Goal: Answer question/provide support

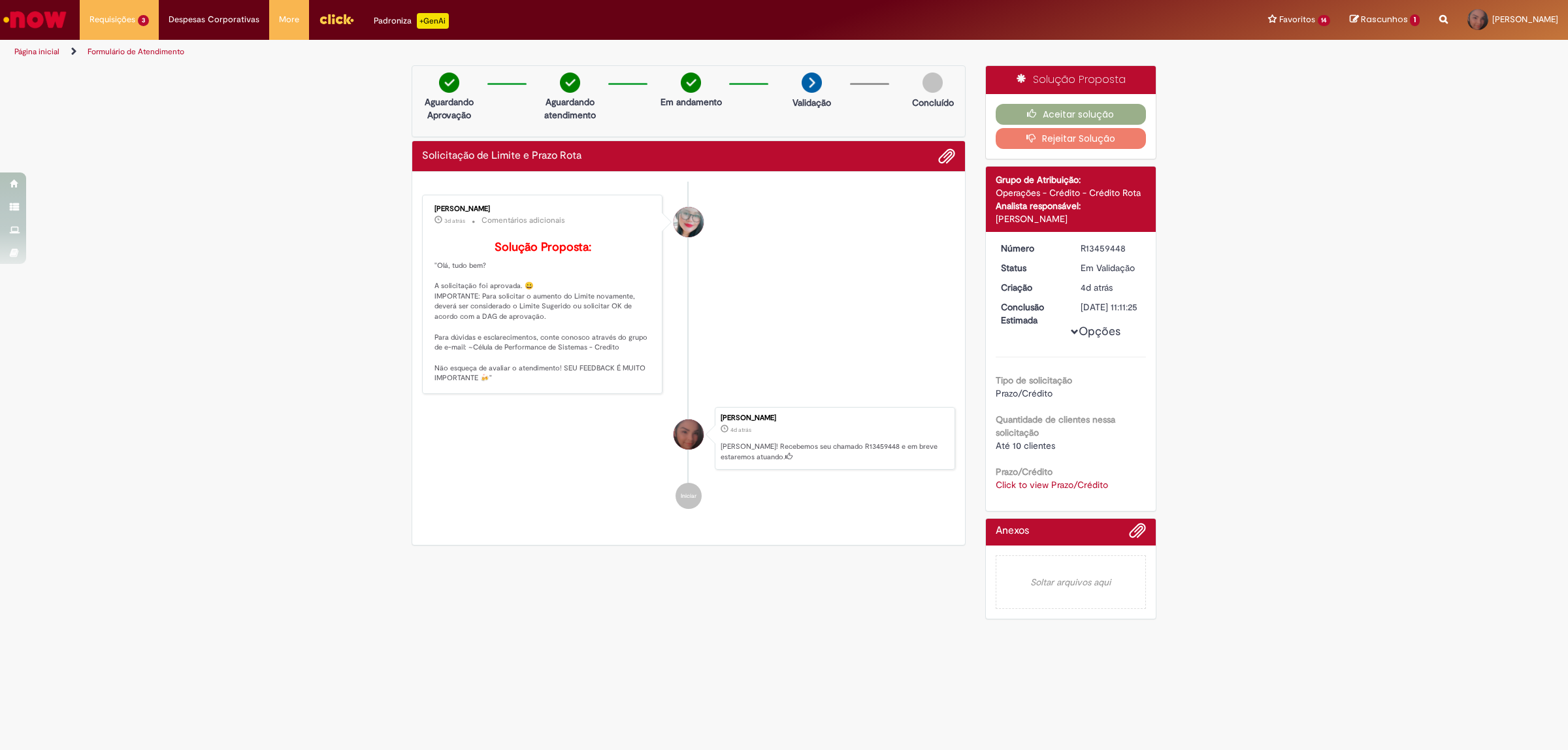
click at [1031, 491] on link "Click to view Prazo/Crédito" at bounding box center [1052, 484] width 112 height 11
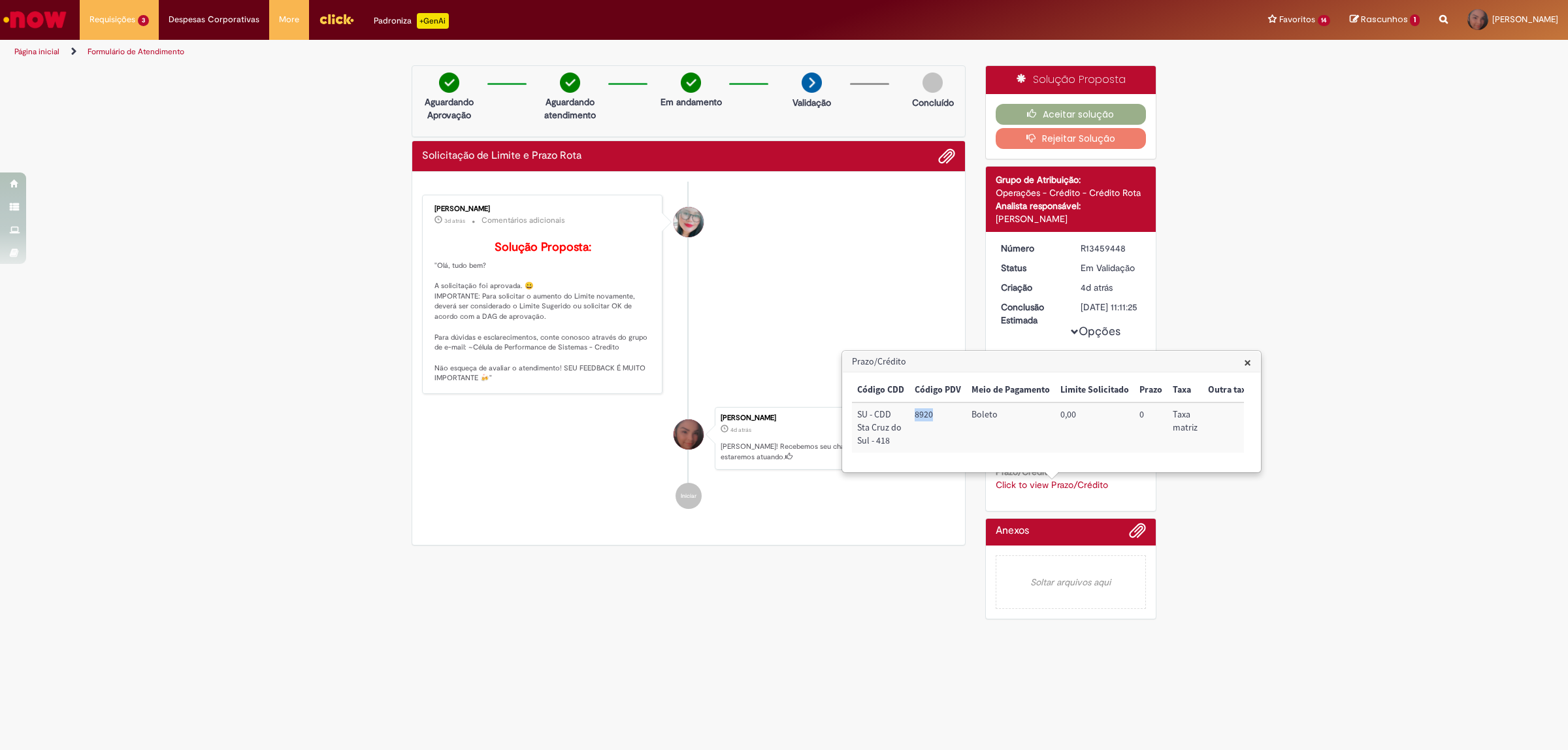
drag, startPoint x: 933, startPoint y: 414, endPoint x: 914, endPoint y: 410, distance: 19.4
click at [914, 410] on td "8920" at bounding box center [937, 427] width 57 height 50
copy td "8920"
click at [1065, 112] on button "Aceitar solução" at bounding box center [1071, 115] width 150 height 21
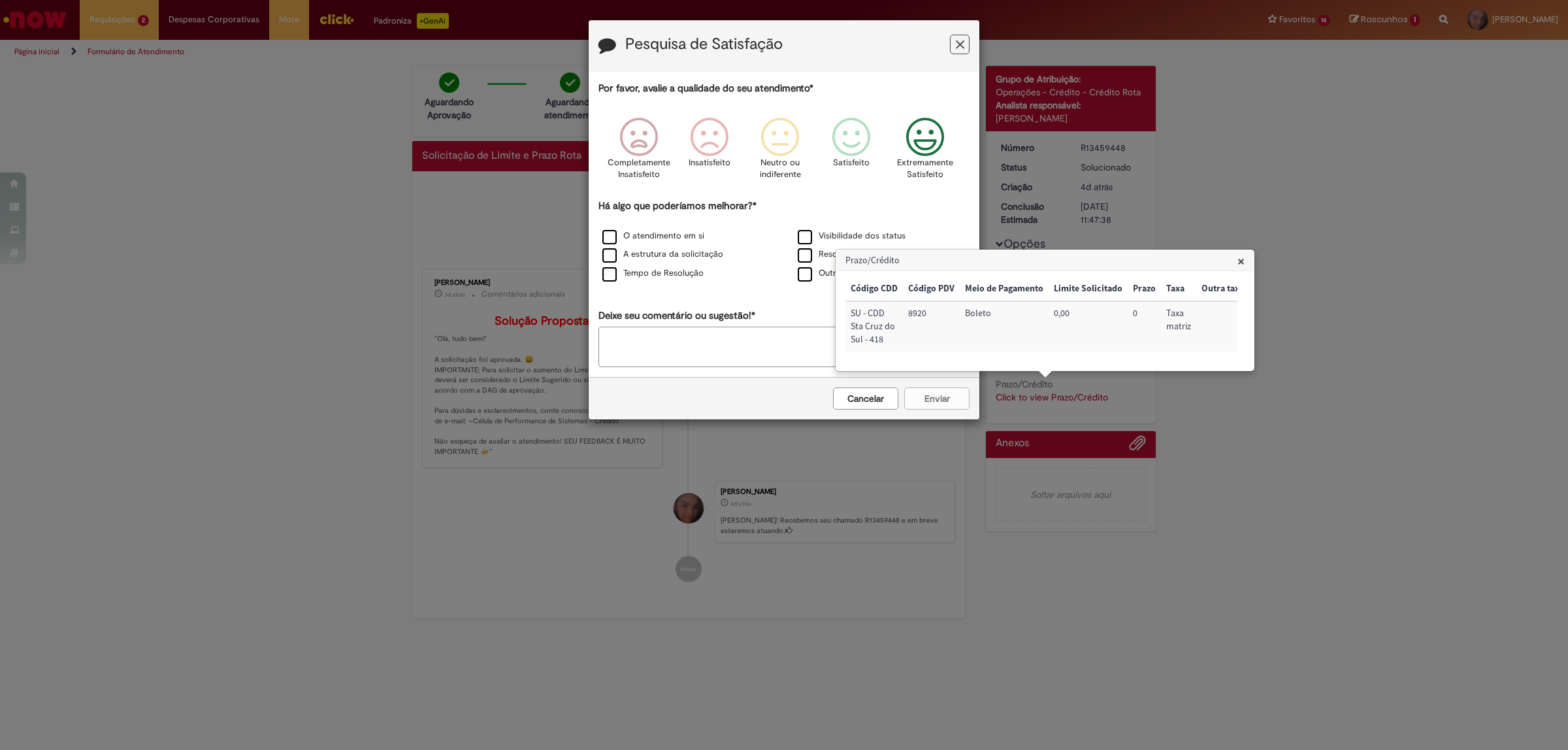
click at [916, 144] on icon "Feedback" at bounding box center [925, 137] width 49 height 39
click at [807, 235] on label "Visibilidade dos status" at bounding box center [850, 236] width 108 height 12
click at [803, 251] on label "Resolução final" at bounding box center [836, 255] width 79 height 12
click at [620, 243] on div "O atendimento em si" at bounding box center [686, 236] width 192 height 17
click at [612, 236] on label "O atendimento em si" at bounding box center [653, 236] width 102 height 12
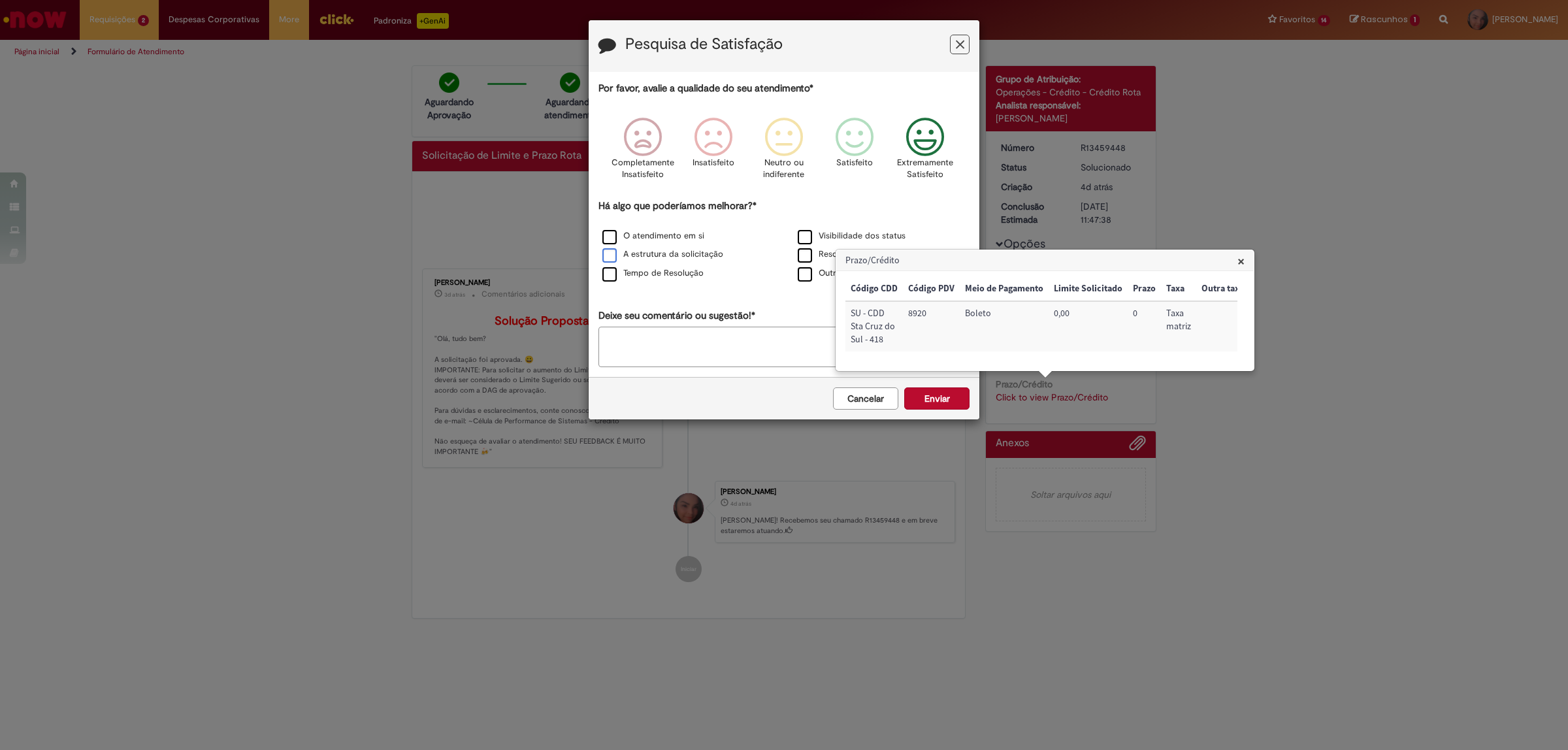
click at [609, 256] on label "A estrutura da solicitação" at bounding box center [662, 255] width 121 height 12
click at [607, 267] on div "Tempo de Resolução" at bounding box center [686, 274] width 192 height 17
click at [614, 278] on label "Tempo de Resolução" at bounding box center [653, 273] width 102 height 12
click at [934, 401] on button "Enviar" at bounding box center [936, 398] width 66 height 22
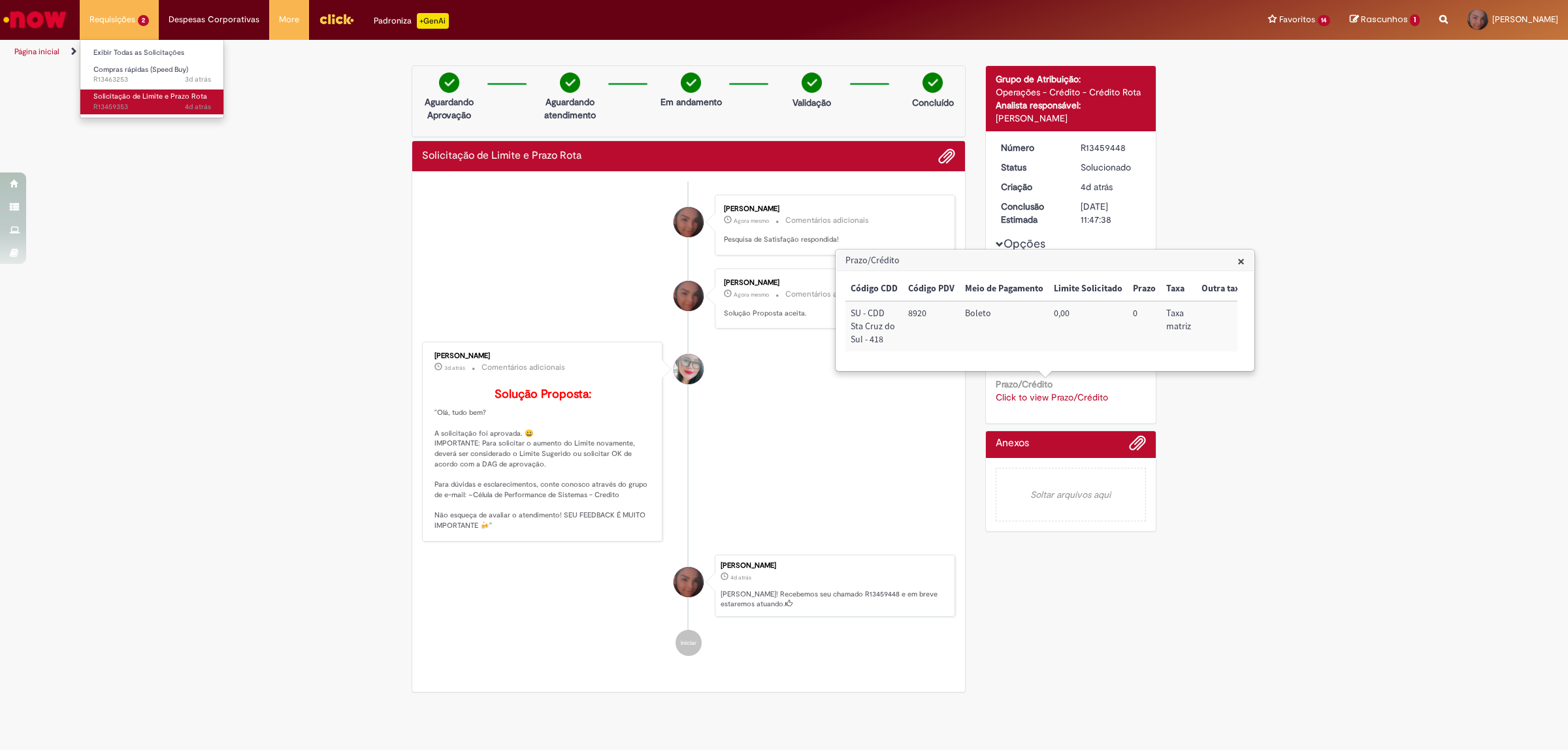
click at [132, 96] on span "Solicitação de Limite e Prazo Rota" at bounding box center [150, 96] width 114 height 10
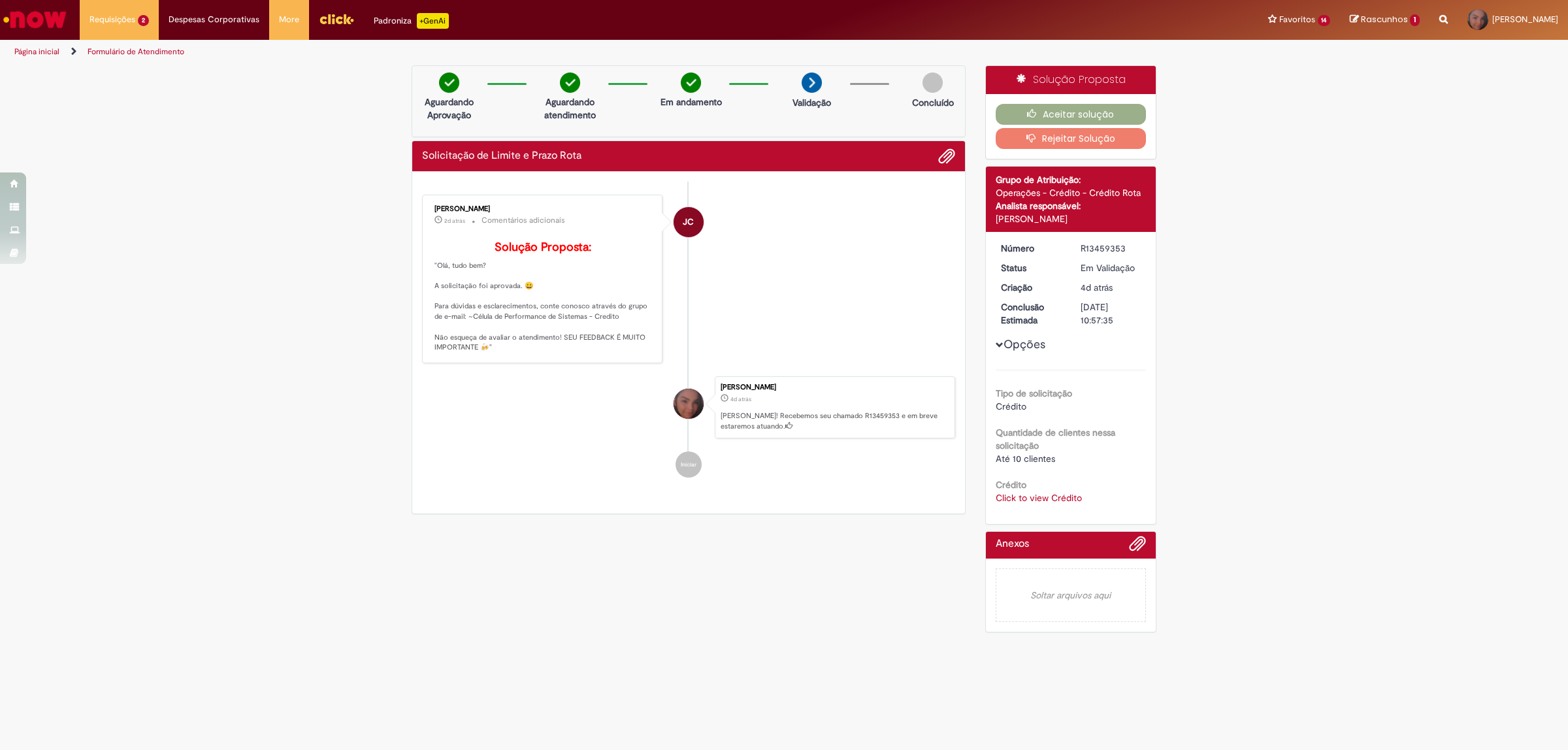
click at [1067, 498] on link "Click to view Crédito" at bounding box center [1039, 497] width 87 height 11
drag, startPoint x: 1060, startPoint y: 450, endPoint x: 1035, endPoint y: 458, distance: 26.2
click at [1035, 458] on td "60265" at bounding box center [1060, 453] width 57 height 25
copy td "60265"
click at [1107, 116] on button "Aceitar solução" at bounding box center [1071, 115] width 150 height 21
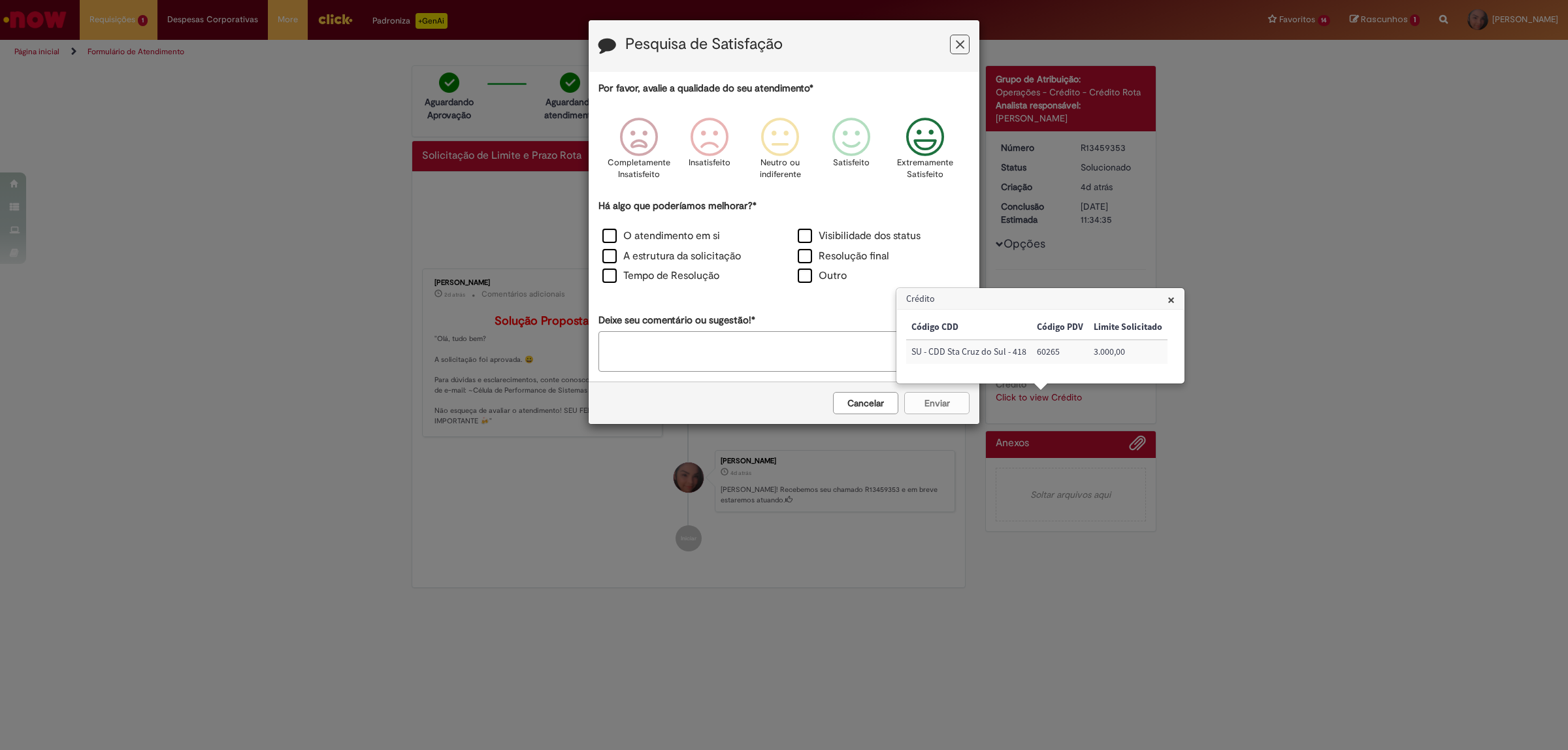
click at [935, 151] on icon "Feedback" at bounding box center [925, 137] width 49 height 39
click at [808, 237] on label "Visibilidade dos status" at bounding box center [858, 235] width 122 height 15
click at [804, 259] on label "Resolução final" at bounding box center [843, 256] width 92 height 15
click at [644, 234] on label "O atendimento em si" at bounding box center [661, 235] width 117 height 15
click at [661, 256] on label "A estrutura da solicitação" at bounding box center [671, 256] width 138 height 15
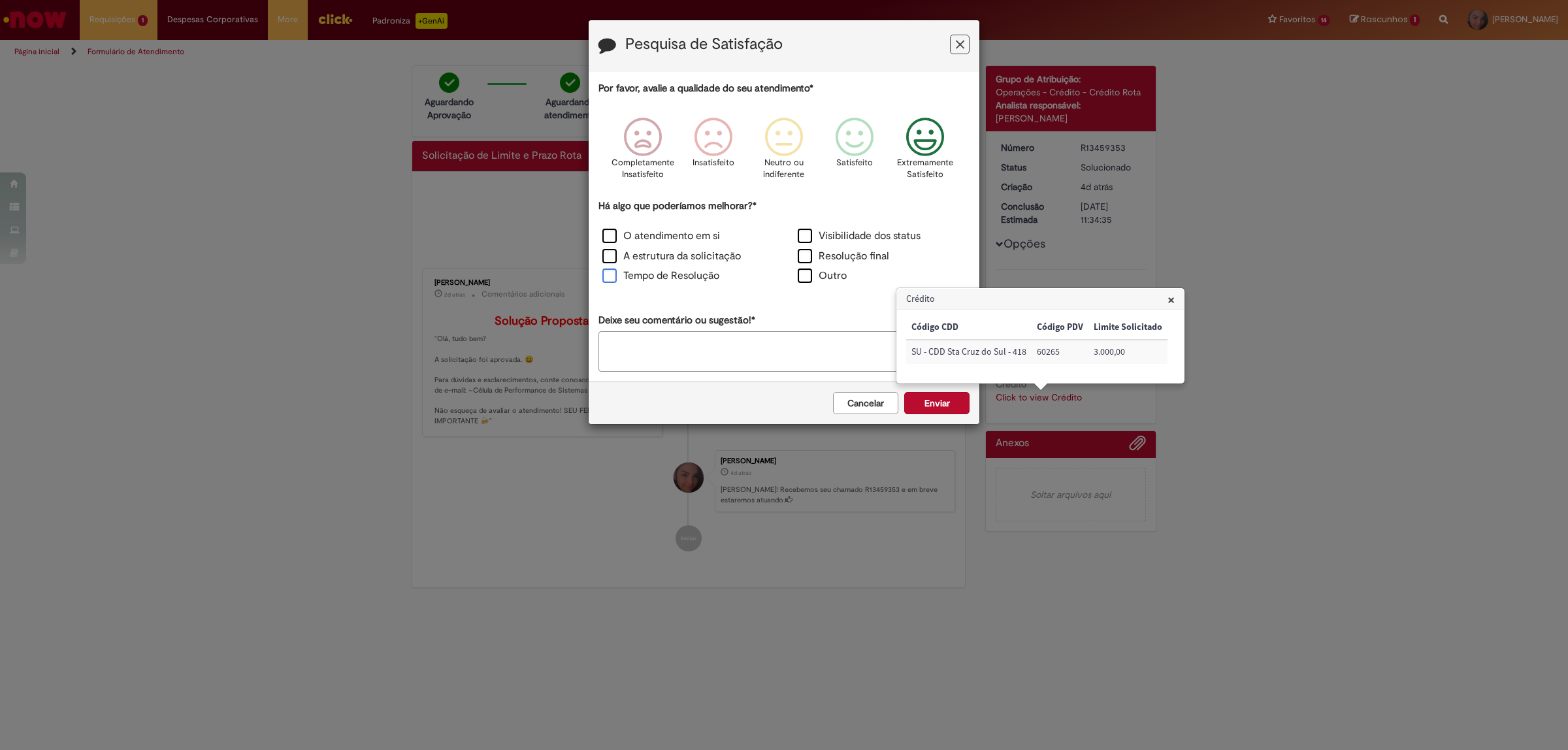
click at [683, 279] on label "Tempo de Resolução" at bounding box center [661, 276] width 117 height 15
click at [931, 406] on button "Enviar" at bounding box center [936, 403] width 66 height 22
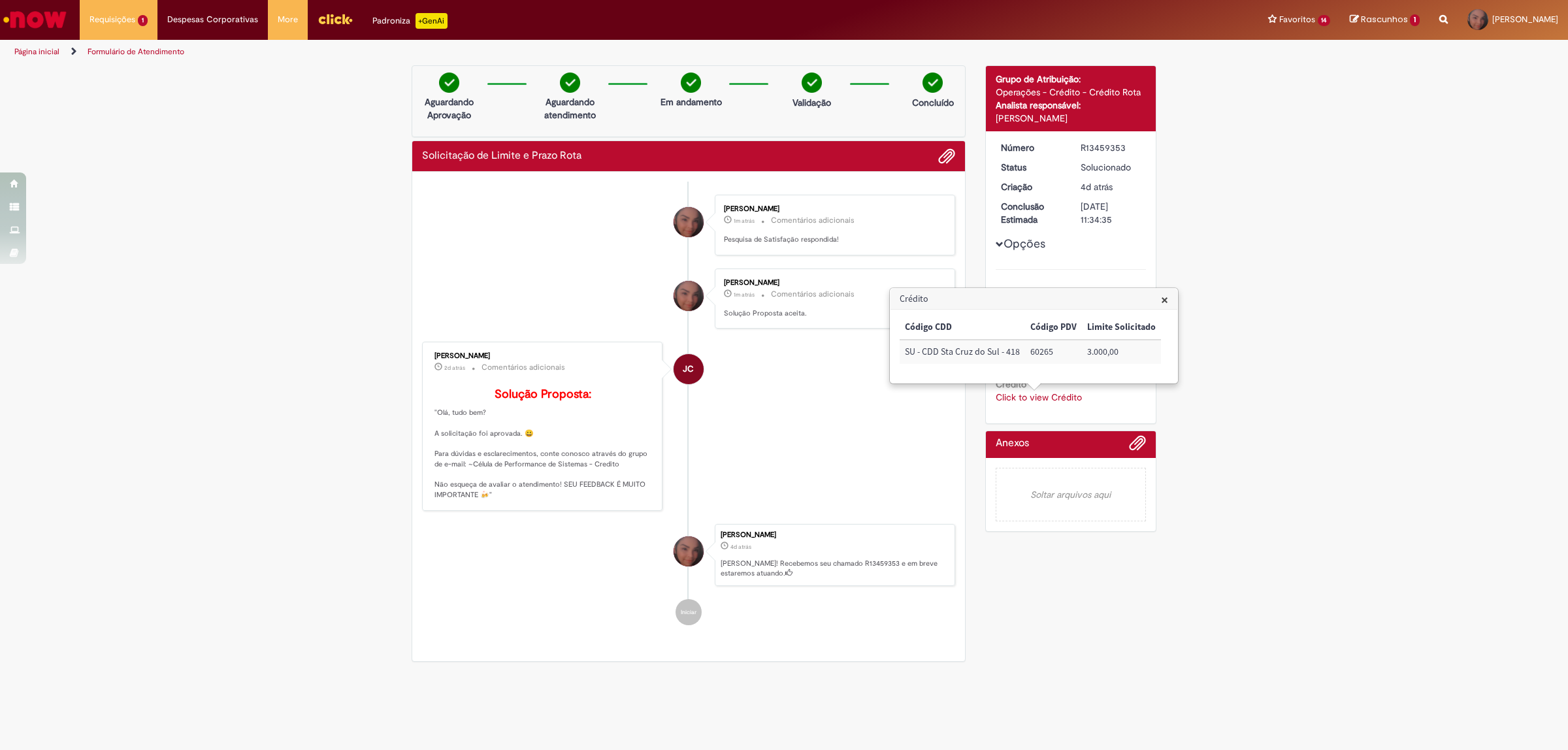
click at [1160, 305] on span "×" at bounding box center [1164, 299] width 7 height 18
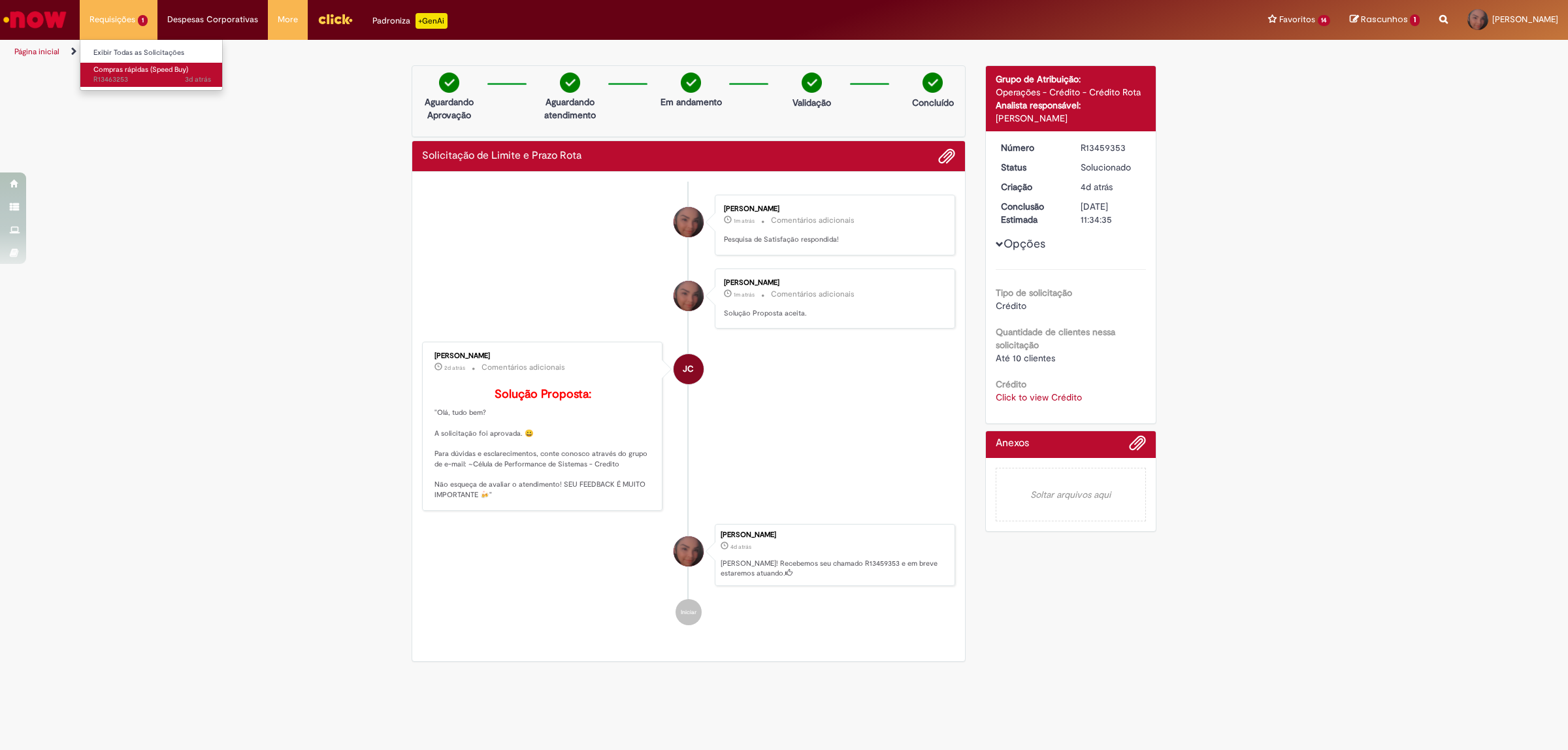
click at [166, 74] on span "Compras rápidas (Speed Buy)" at bounding box center [141, 69] width 94 height 10
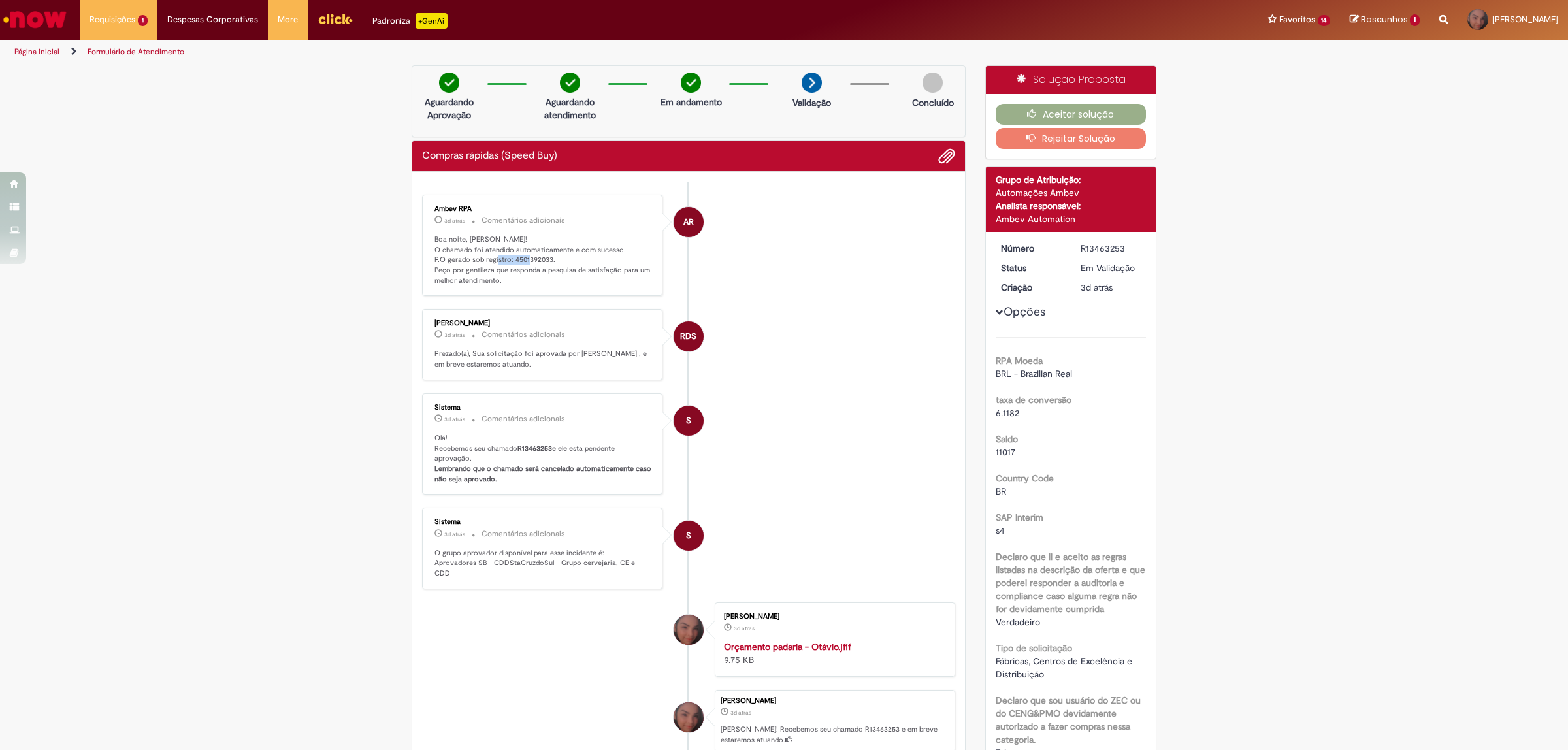
drag, startPoint x: 542, startPoint y: 260, endPoint x: 508, endPoint y: 262, distance: 34.1
click at [508, 262] on p "Boa noite, [PERSON_NAME]! O chamado foi atendido automaticamente e com sucesso.…" at bounding box center [542, 260] width 218 height 52
copy p "4501392033"
click at [1088, 109] on button "Aceitar solução" at bounding box center [1071, 115] width 150 height 21
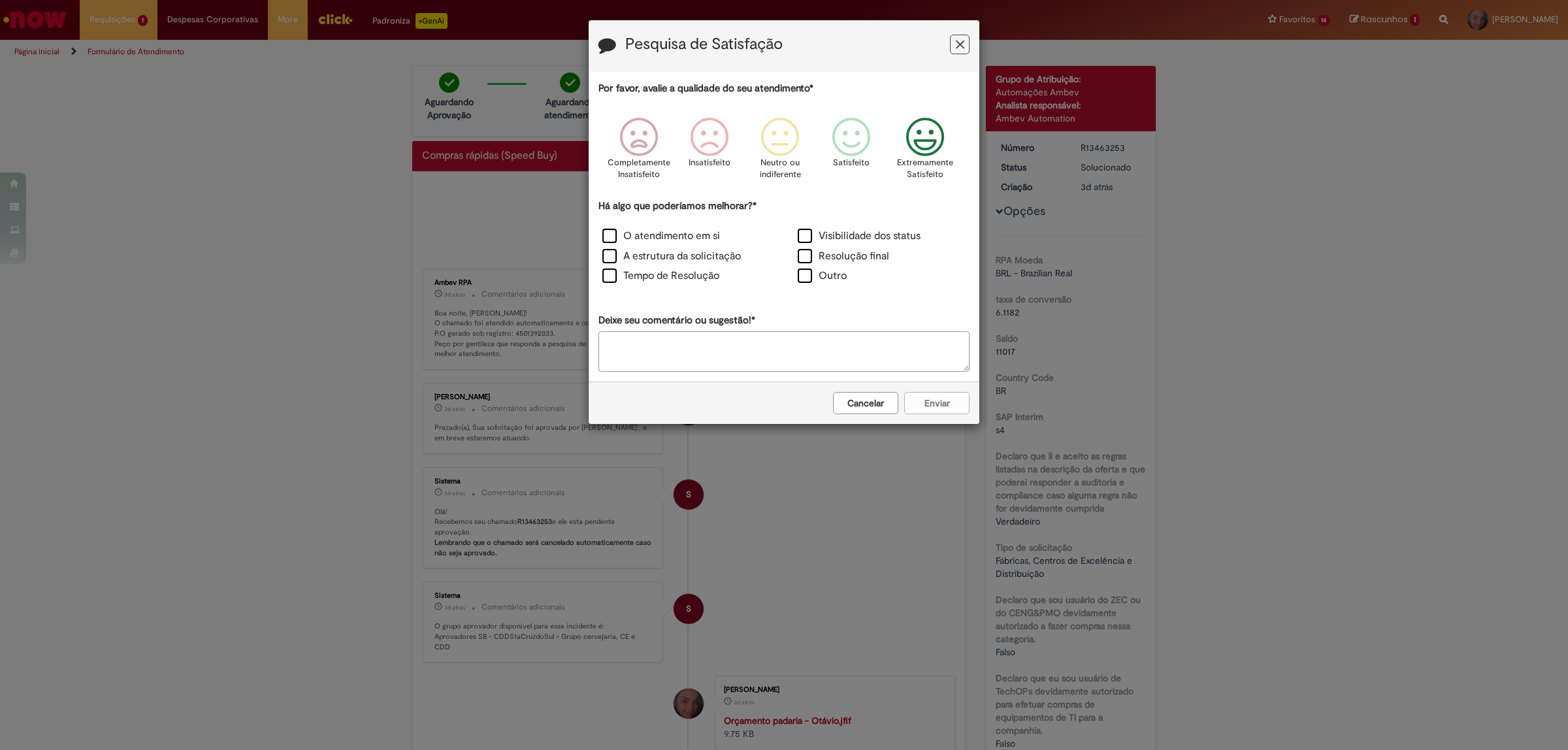
click at [906, 136] on icon "Feedback" at bounding box center [925, 137] width 49 height 39
click at [668, 238] on label "O atendimento em si" at bounding box center [661, 235] width 117 height 15
click at [694, 256] on label "A estrutura da solicitação" at bounding box center [671, 256] width 138 height 15
click at [700, 279] on label "Tempo de Resolução" at bounding box center [661, 276] width 117 height 15
click at [877, 233] on label "Visibilidade dos status" at bounding box center [858, 235] width 122 height 15
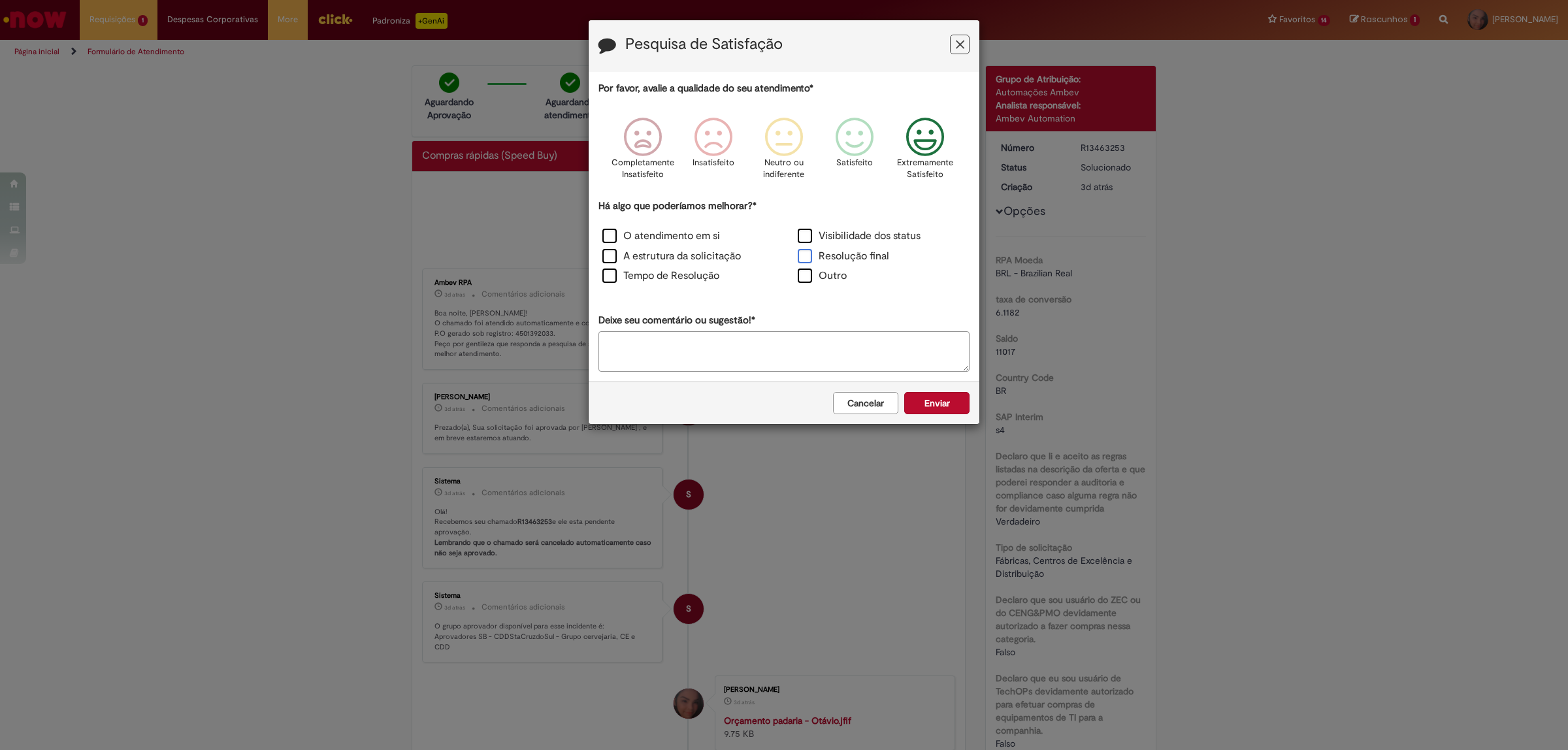
click at [877, 259] on label "Resolução final" at bounding box center [843, 256] width 92 height 15
click at [946, 398] on button "Enviar" at bounding box center [936, 403] width 66 height 22
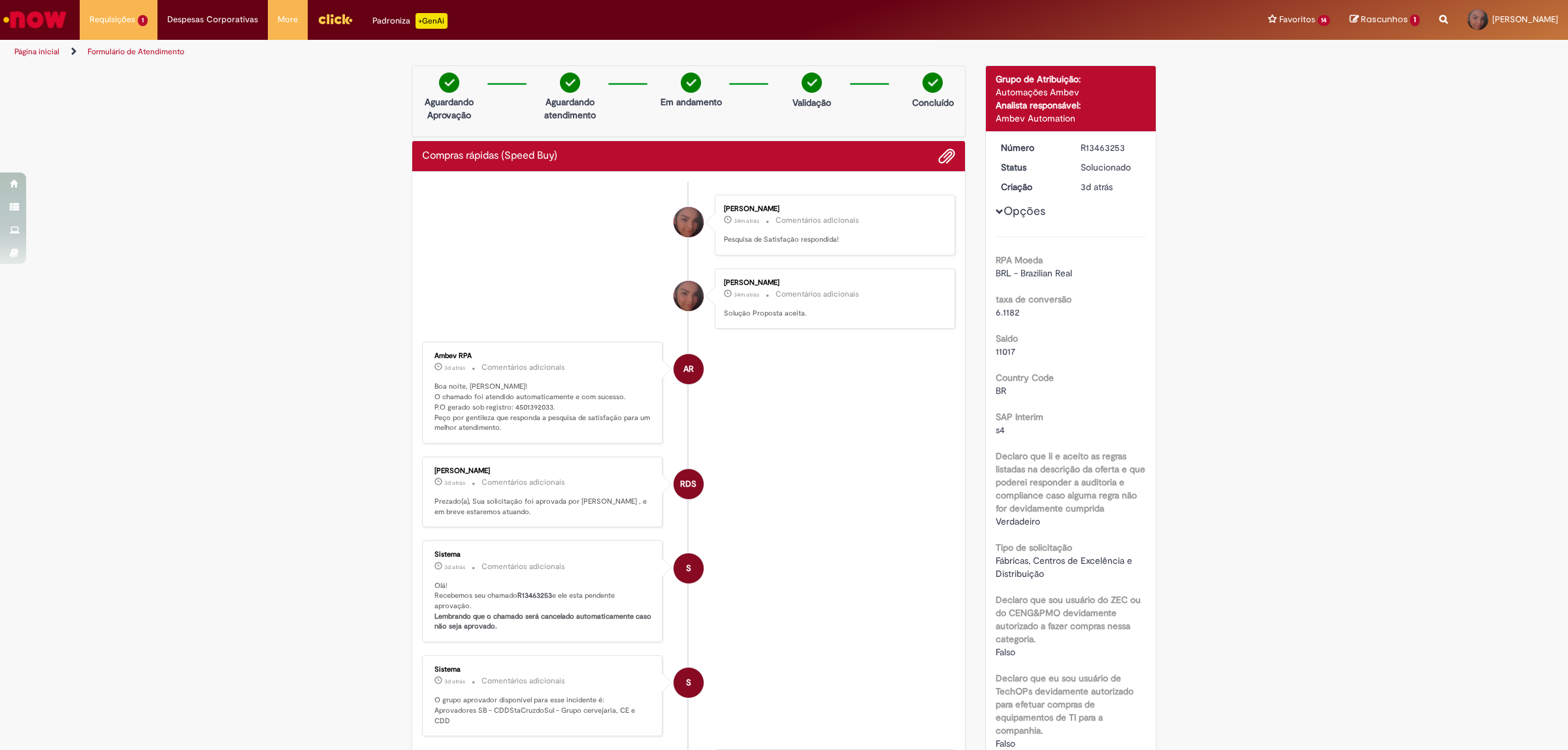
click at [43, 21] on img "Ir para a Homepage" at bounding box center [34, 19] width 67 height 26
